Goal: Task Accomplishment & Management: Manage account settings

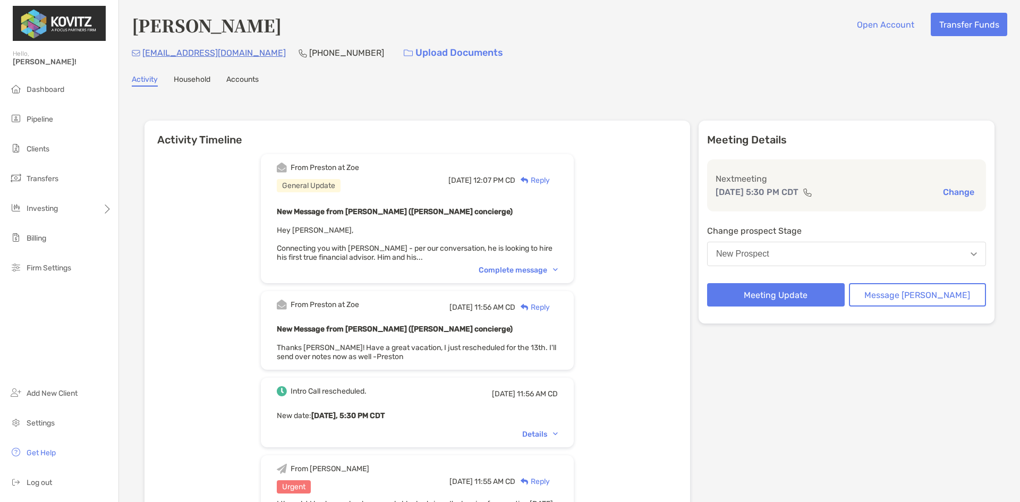
click at [531, 269] on div "Complete message" at bounding box center [518, 270] width 79 height 9
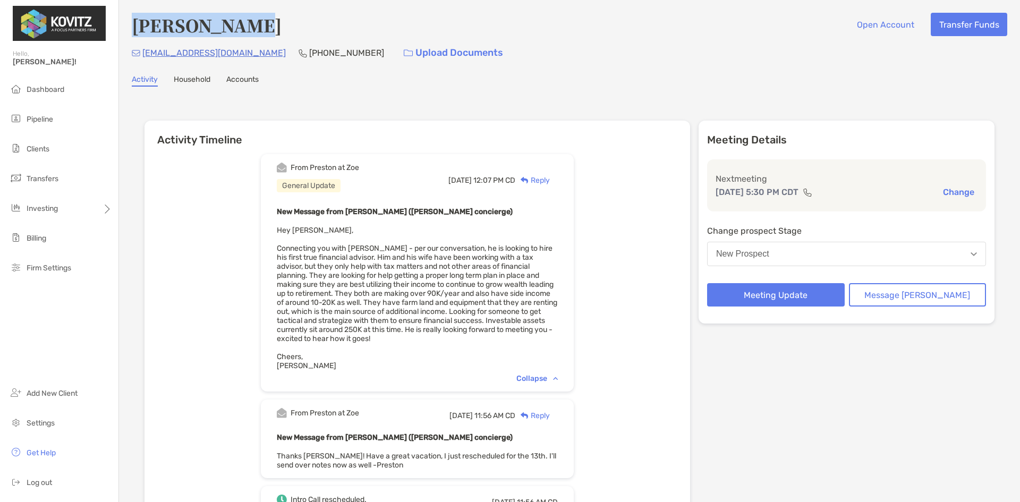
drag, startPoint x: 244, startPoint y: 26, endPoint x: 134, endPoint y: 36, distance: 110.0
click at [134, 36] on div "[PERSON_NAME] Open Account Transfer Funds" at bounding box center [570, 25] width 876 height 24
copy h4 "[PERSON_NAME]"
click at [522, 79] on div "Activity Household Accounts" at bounding box center [570, 81] width 876 height 12
click at [588, 92] on div "[PERSON_NAME] Open Account Transfer Funds [EMAIL_ADDRESS][DOMAIN_NAME] [PHONE_N…" at bounding box center [569, 418] width 901 height 837
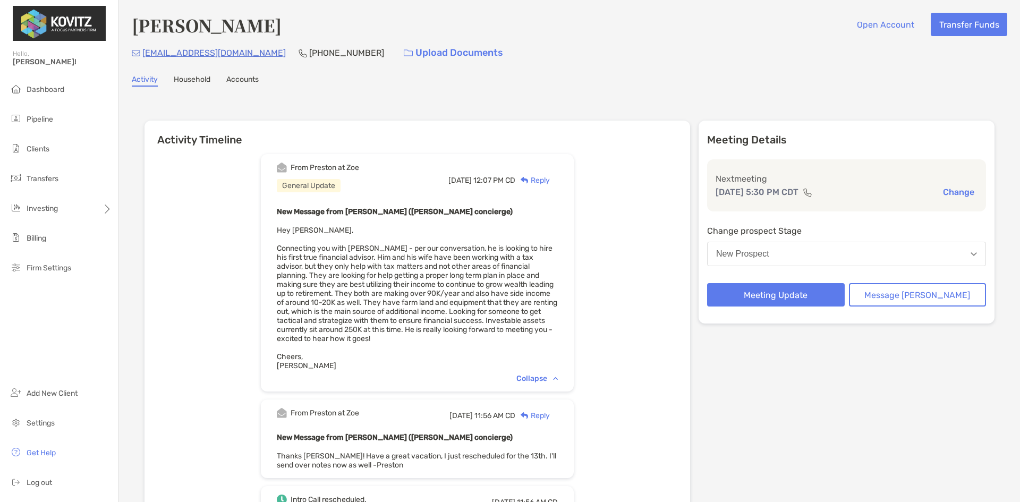
click at [801, 257] on button "New Prospect" at bounding box center [846, 254] width 279 height 24
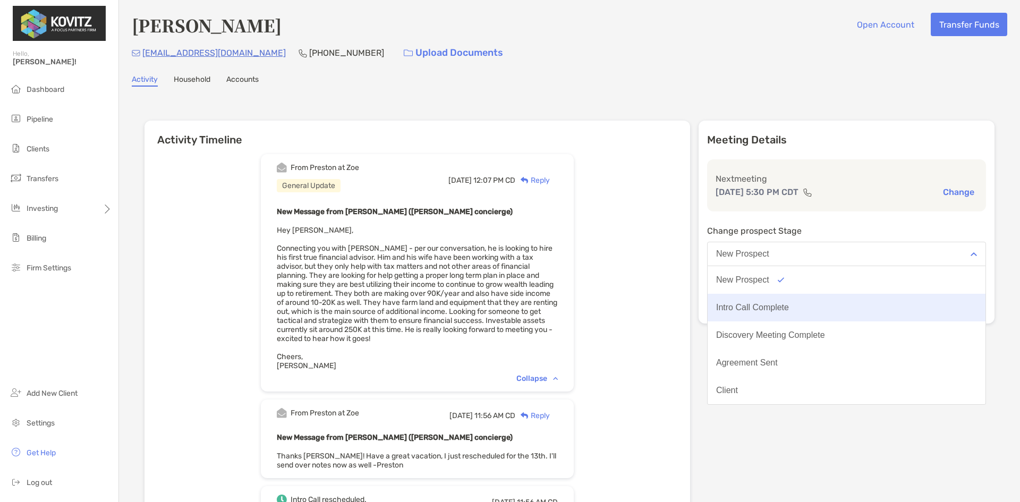
click at [780, 304] on div "Intro Call Complete" at bounding box center [752, 308] width 73 height 10
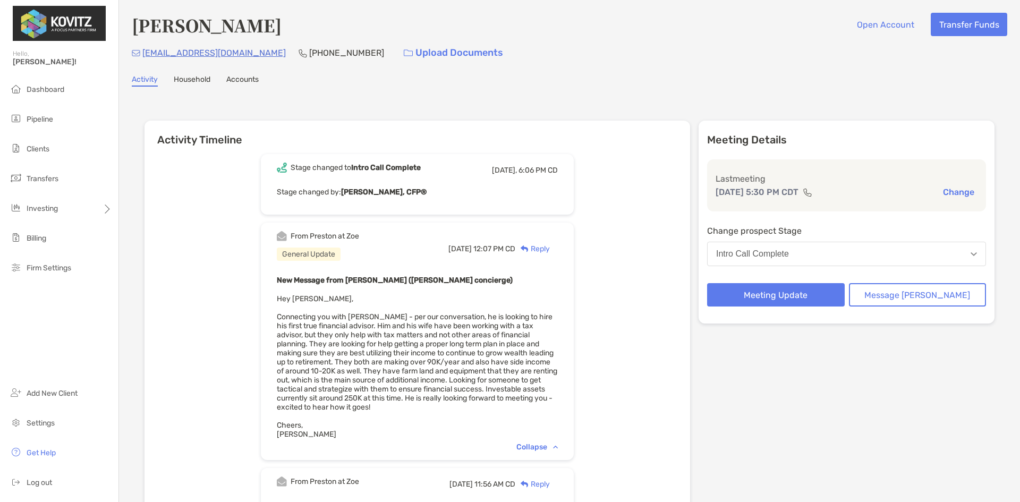
click at [627, 201] on div "Stage changed to Intro Call Complete [DATE], 6:06 PM CD Stage changed by: [PERS…" at bounding box center [418, 506] width 546 height 720
click at [384, 188] on b "[PERSON_NAME], CFP®" at bounding box center [384, 192] width 86 height 9
click at [629, 230] on div "Stage changed to Intro Call Complete [DATE], 6:06 PM CD Stage changed by: [PERS…" at bounding box center [418, 506] width 546 height 720
click at [574, 172] on div "Stage changed to Intro Call Complete [DATE], 6:06 PM CD Stage changed by: [PERS…" at bounding box center [417, 184] width 313 height 61
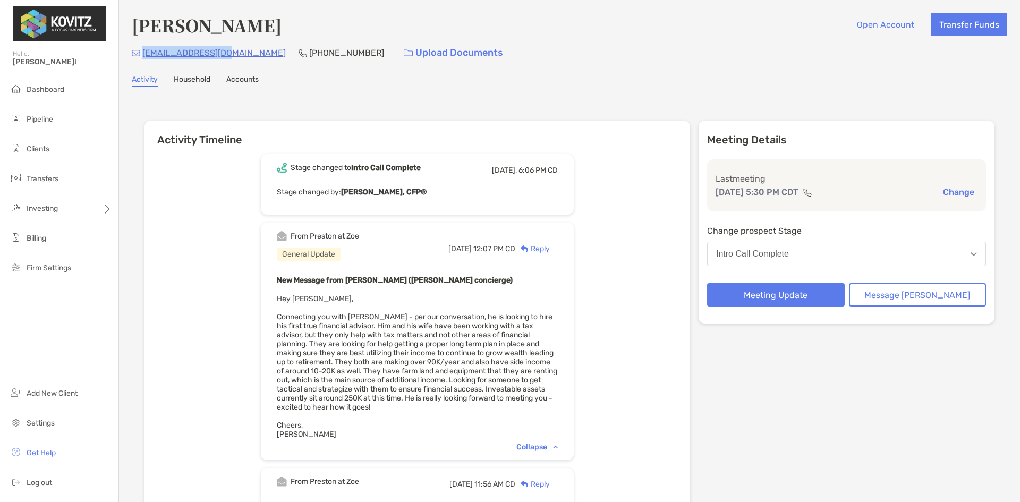
drag, startPoint x: 222, startPoint y: 52, endPoint x: 141, endPoint y: 57, distance: 81.5
click at [141, 57] on div "[EMAIL_ADDRESS][DOMAIN_NAME] [PHONE_NUMBER] Upload Documents" at bounding box center [570, 52] width 876 height 23
copy p "[EMAIL_ADDRESS][DOMAIN_NAME]"
